Goal: Task Accomplishment & Management: Check status

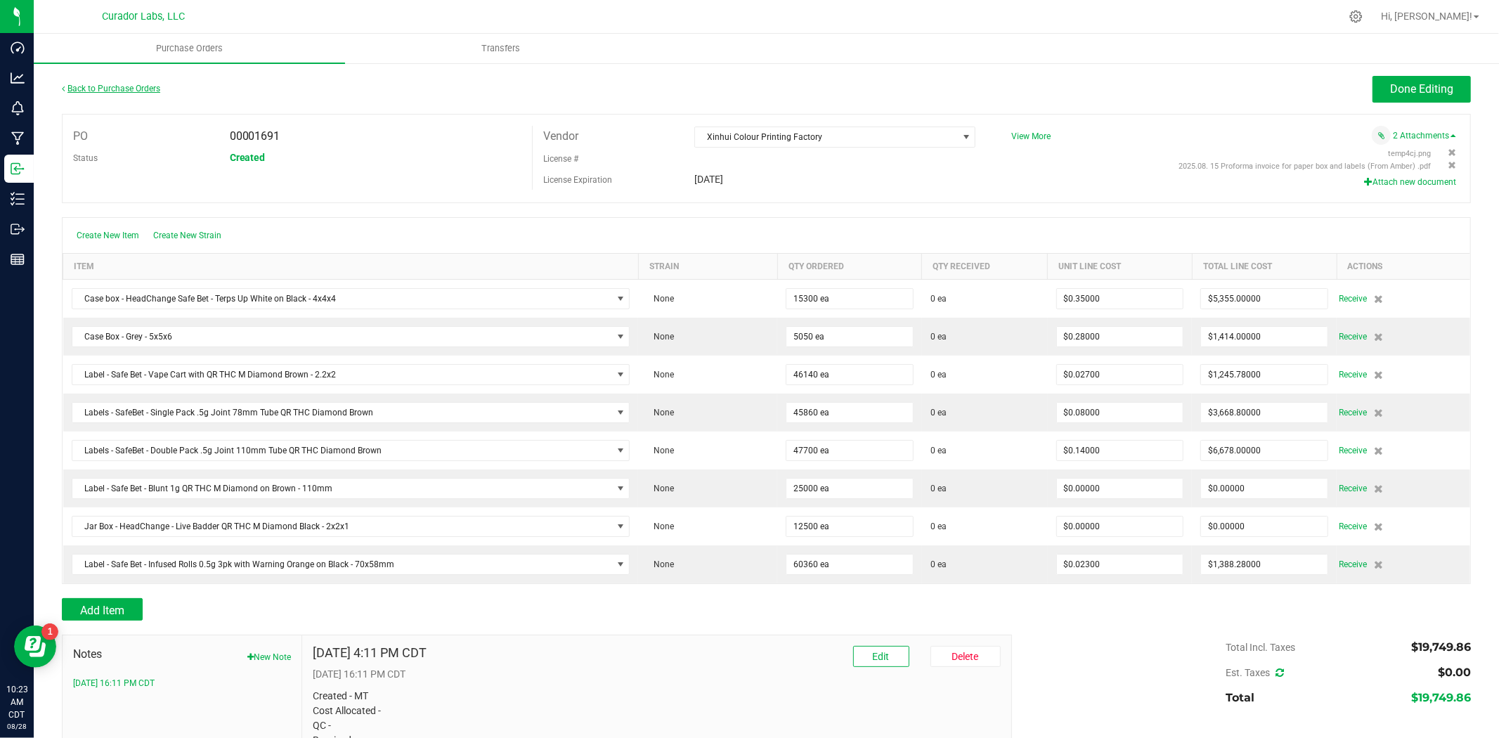
click at [127, 88] on link "Back to Purchase Orders" at bounding box center [111, 89] width 98 height 10
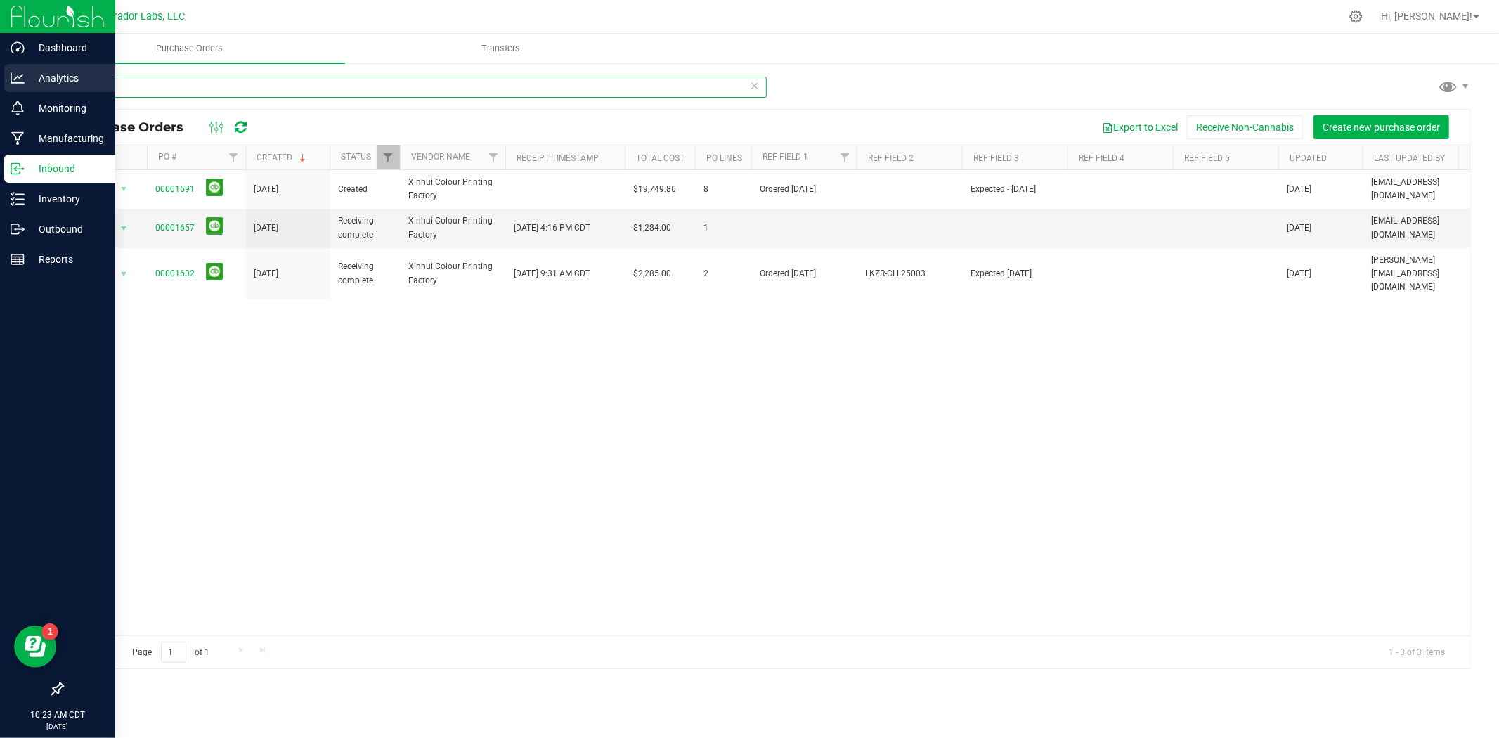
drag, startPoint x: 23, startPoint y: 84, endPoint x: 49, endPoint y: 84, distance: 26.0
click at [22, 84] on div "Dashboard Analytics Monitoring Manufacturing Inbound Inventory Outbound Reports…" at bounding box center [749, 369] width 1499 height 738
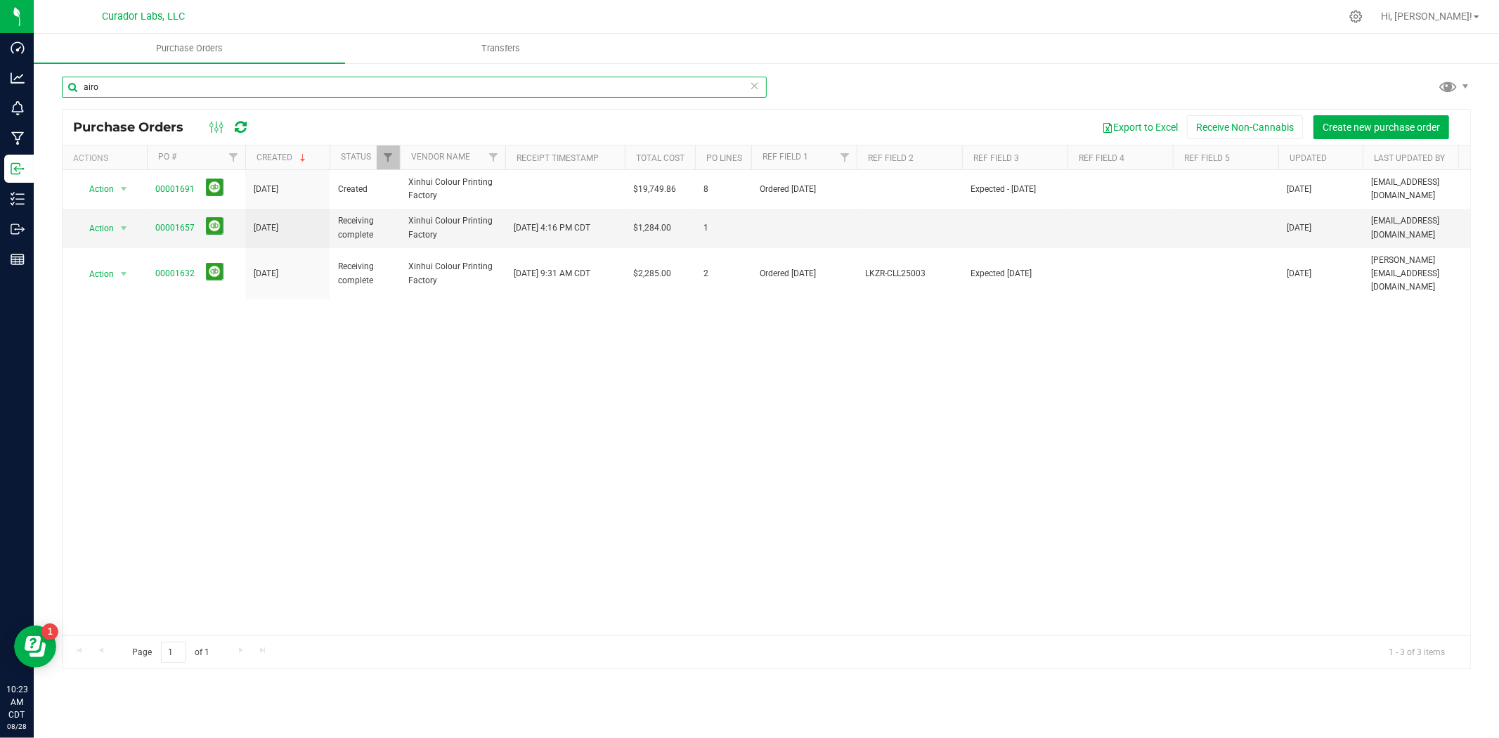
type input "airo"
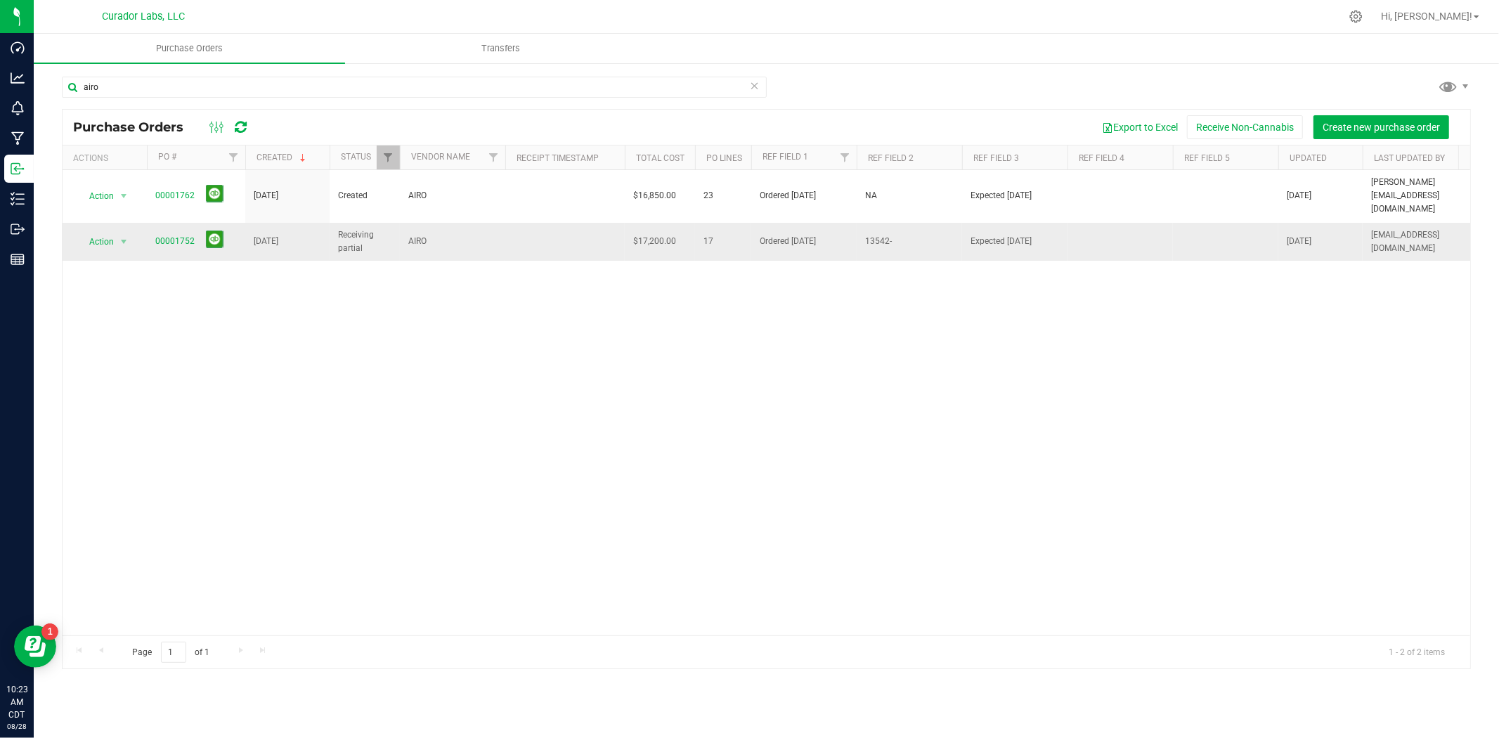
click at [192, 235] on span "00001752" at bounding box center [174, 241] width 39 height 13
click at [188, 236] on link "00001752" at bounding box center [174, 241] width 39 height 10
